Goal: Navigation & Orientation: Find specific page/section

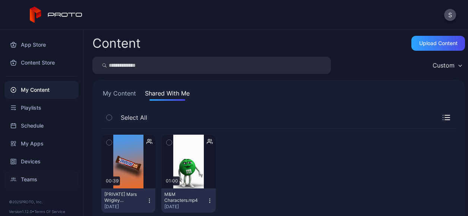
click at [27, 178] on div "Teams" at bounding box center [41, 179] width 74 height 18
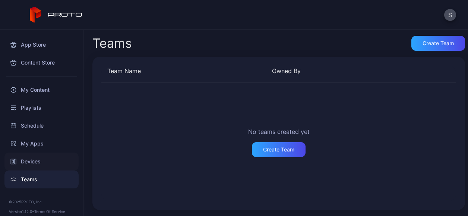
click at [24, 159] on div "Devices" at bounding box center [41, 162] width 74 height 18
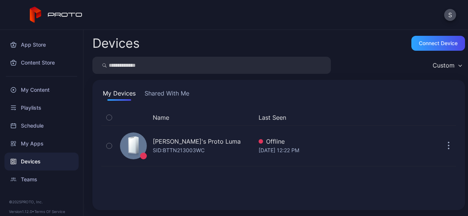
click at [168, 91] on button "Shared With Me" at bounding box center [167, 95] width 48 height 12
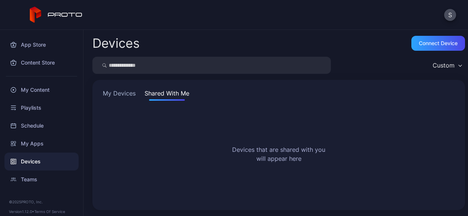
click at [123, 91] on button "My Devices" at bounding box center [119, 95] width 36 height 12
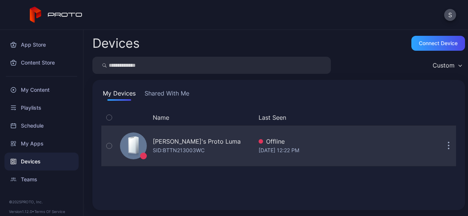
click at [442, 147] on button "button" at bounding box center [449, 145] width 15 height 15
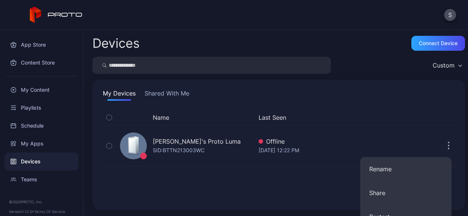
click at [302, 189] on div "Name Last Seen [PERSON_NAME]'s Proto [PERSON_NAME]: BTTN213003WC Offline [DATE]…" at bounding box center [278, 155] width 355 height 91
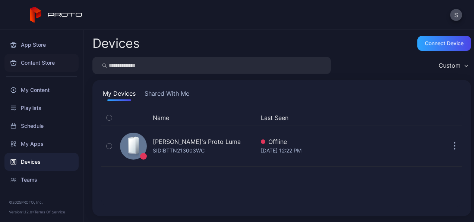
click at [31, 61] on div "Content Store" at bounding box center [41, 63] width 74 height 18
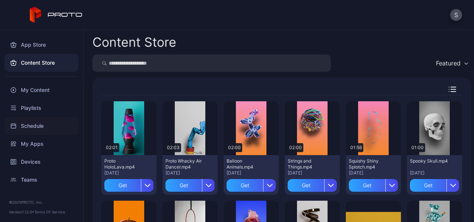
click at [32, 128] on div "Schedule" at bounding box center [41, 126] width 74 height 18
